Goal: Complete application form

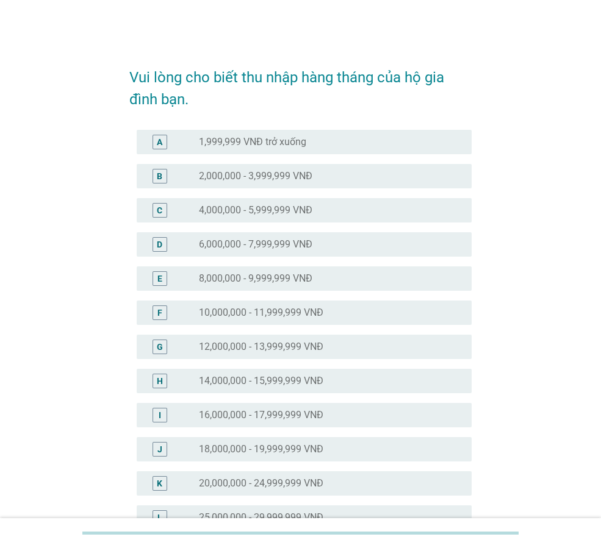
click at [262, 346] on label "12,000,000 - 13,999,999 VNĐ" at bounding box center [261, 347] width 124 height 12
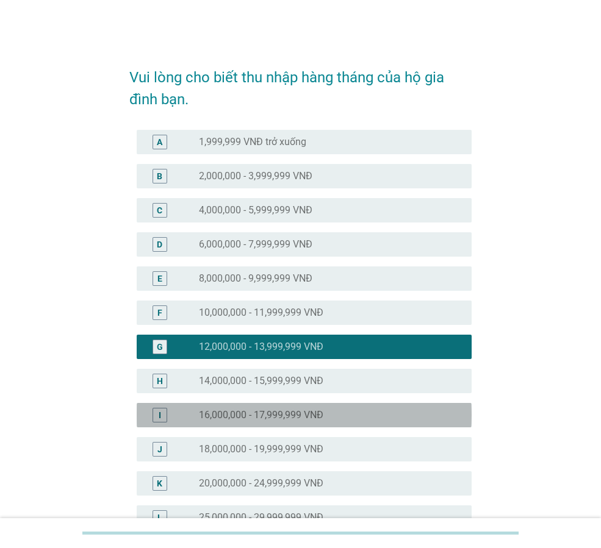
click at [240, 416] on label "16,000,000 - 17,999,999 VNĐ" at bounding box center [261, 415] width 124 height 12
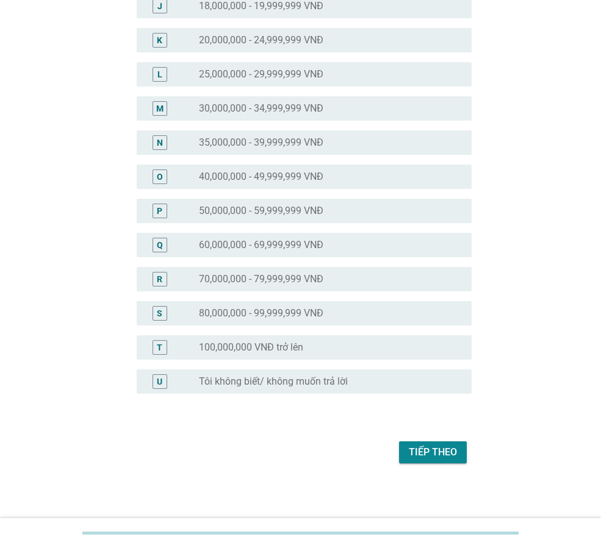
scroll to position [446, 0]
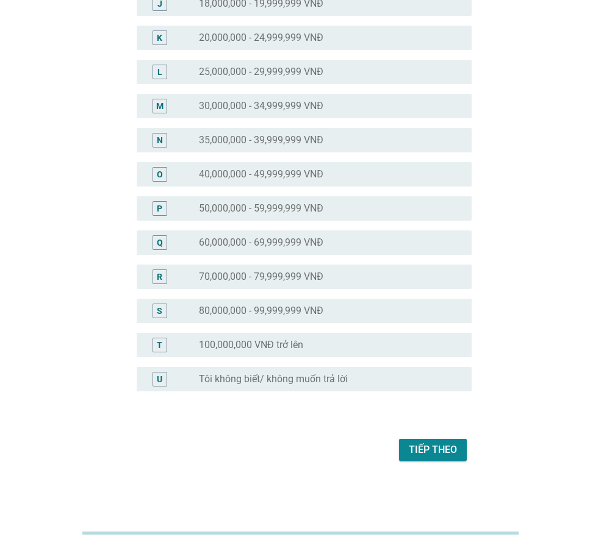
click at [427, 449] on div "Tiếp theo" at bounding box center [433, 450] width 48 height 15
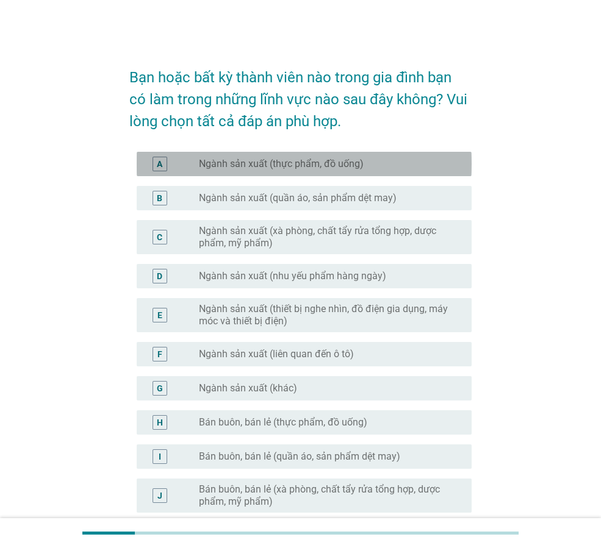
click at [301, 165] on label "Ngành sản xuất (thực phẩm, đồ uống)" at bounding box center [281, 164] width 165 height 12
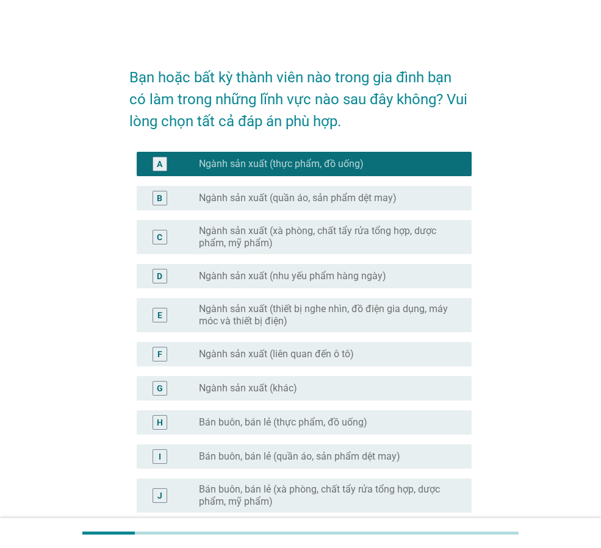
click at [310, 197] on label "Ngành sản xuất (quần áo, sản phẩm dệt may)" at bounding box center [298, 198] width 198 height 12
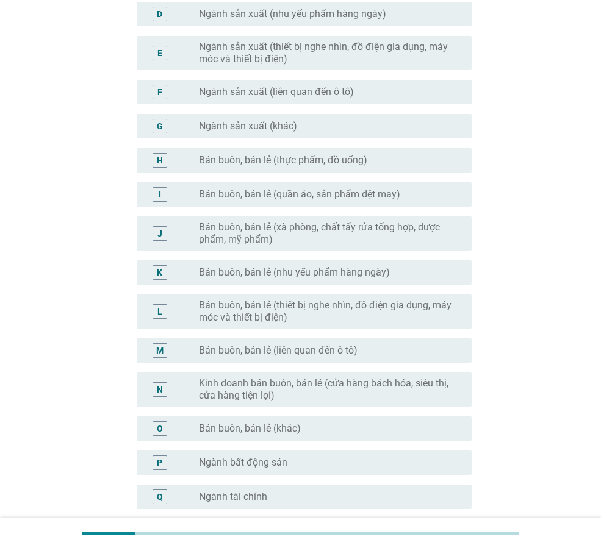
scroll to position [305, 0]
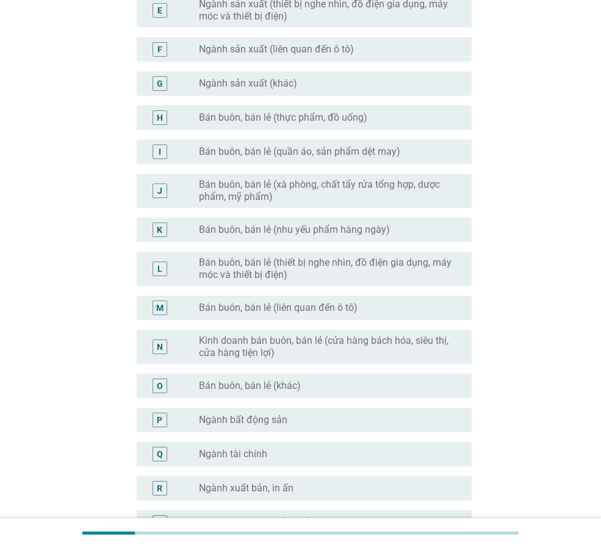
click at [328, 426] on div "radio_button_unchecked Ngành bất động sản" at bounding box center [330, 420] width 263 height 15
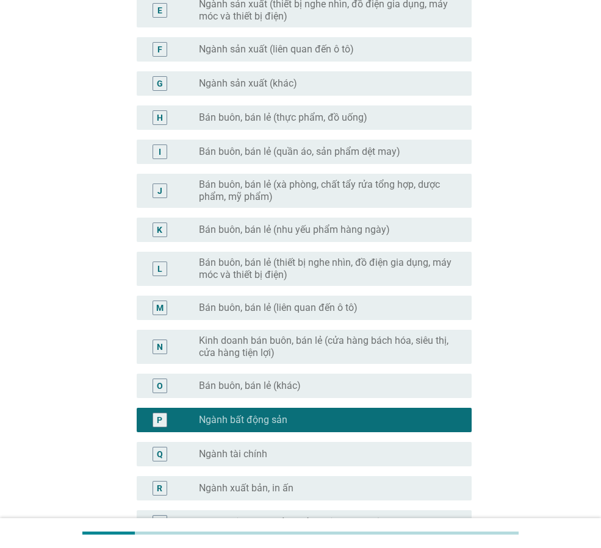
click at [330, 448] on div "radio_button_unchecked Ngành tài chính" at bounding box center [325, 454] width 253 height 12
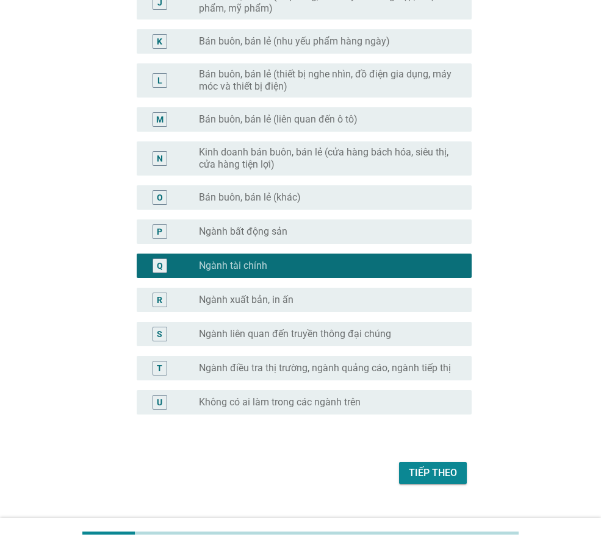
scroll to position [516, 0]
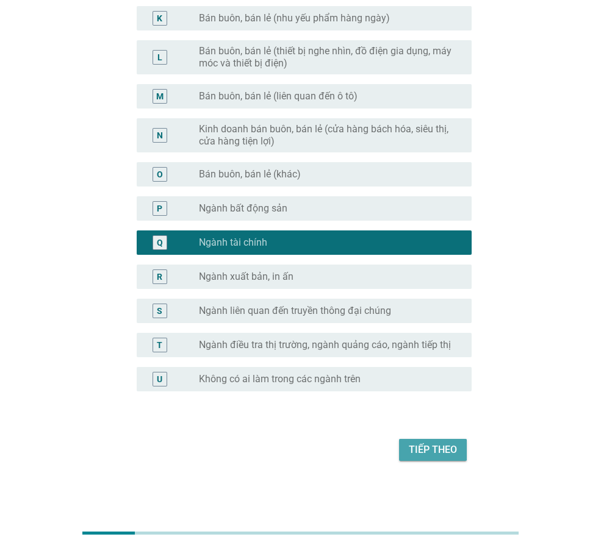
click at [407, 449] on button "Tiếp theo" at bounding box center [433, 450] width 68 height 22
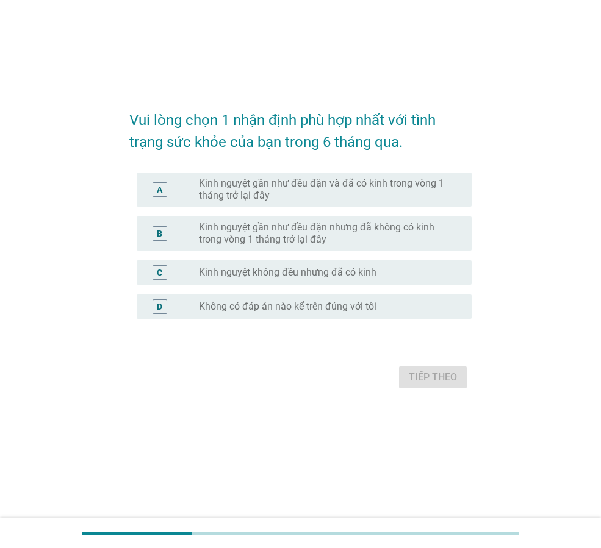
scroll to position [0, 0]
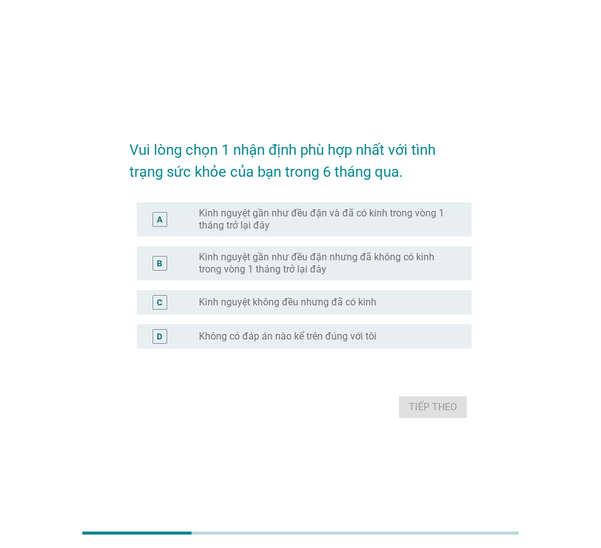
click at [330, 308] on label "Kinh nguyệt không đều nhưng đã có kinh" at bounding box center [287, 302] width 177 height 12
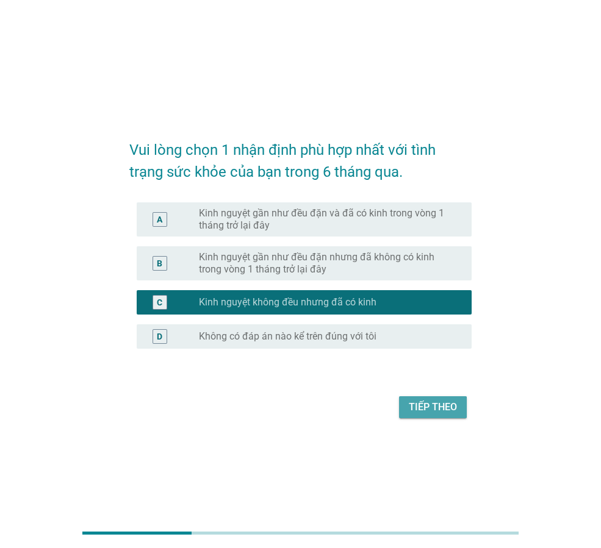
click at [424, 410] on div "Tiếp theo" at bounding box center [433, 407] width 48 height 15
